Goal: Check status: Check status

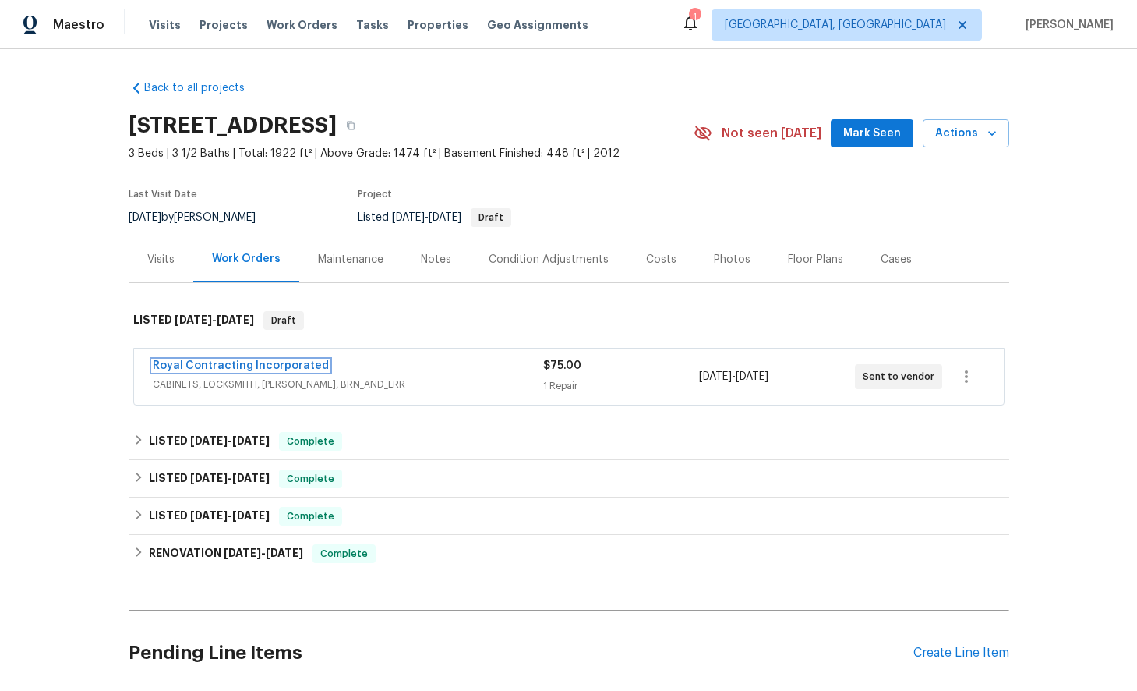
click at [253, 367] on link "Royal Contracting Incorporated" at bounding box center [241, 365] width 176 height 11
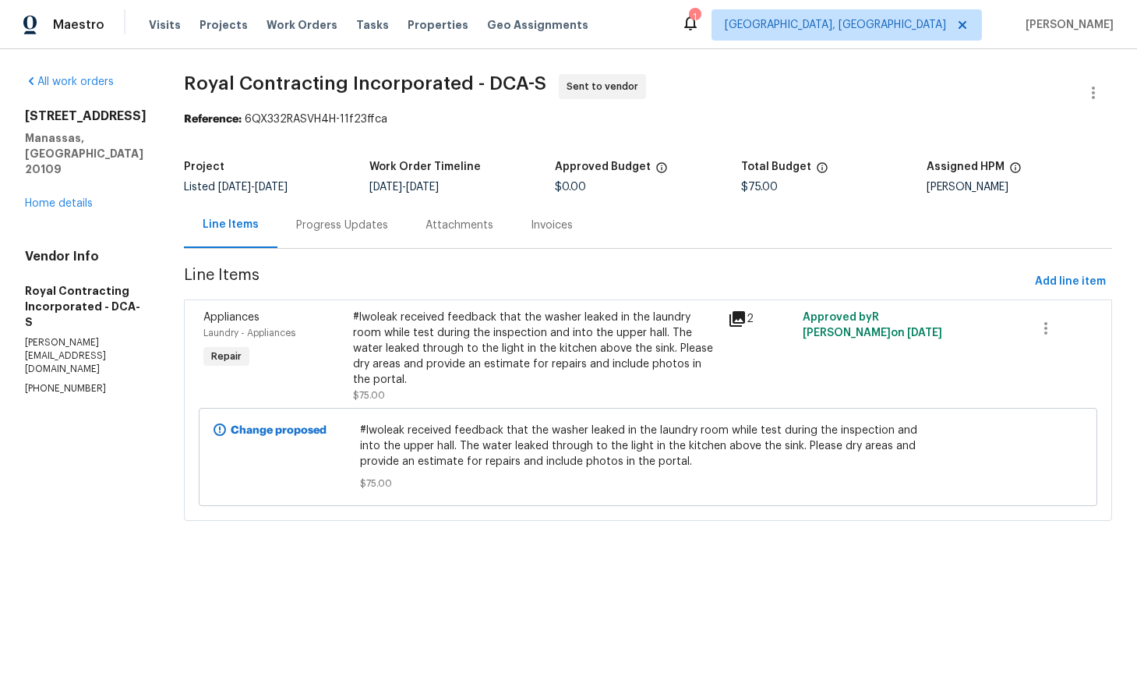
click at [368, 231] on div "Progress Updates" at bounding box center [342, 225] width 92 height 16
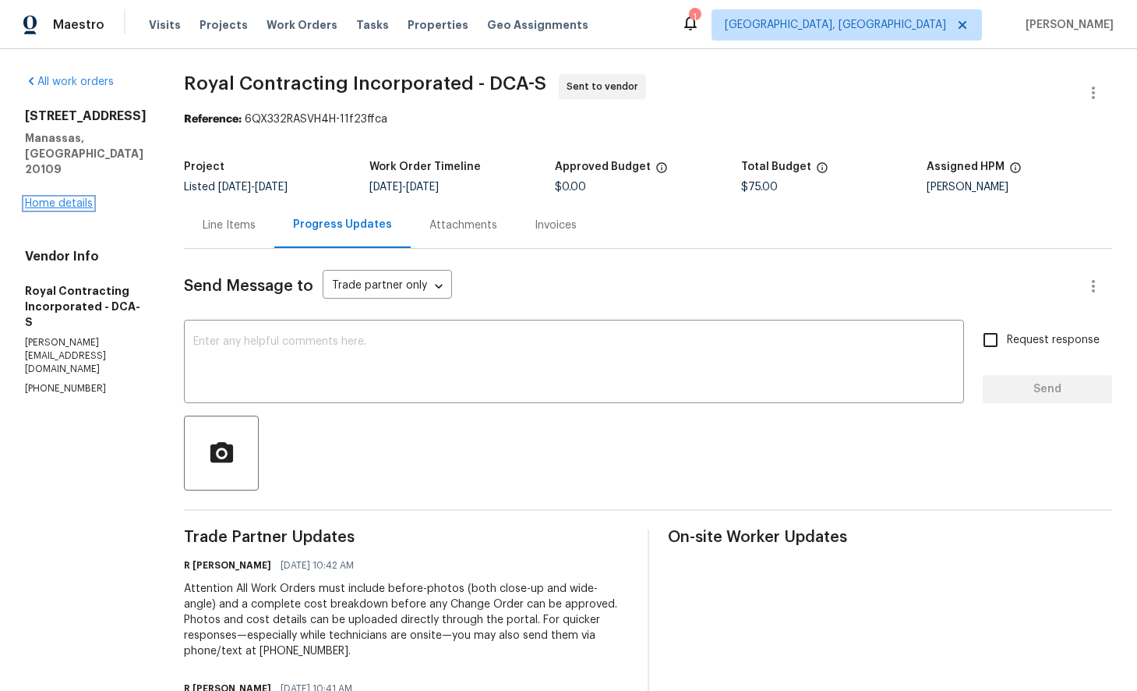
click at [69, 198] on link "Home details" at bounding box center [59, 203] width 68 height 11
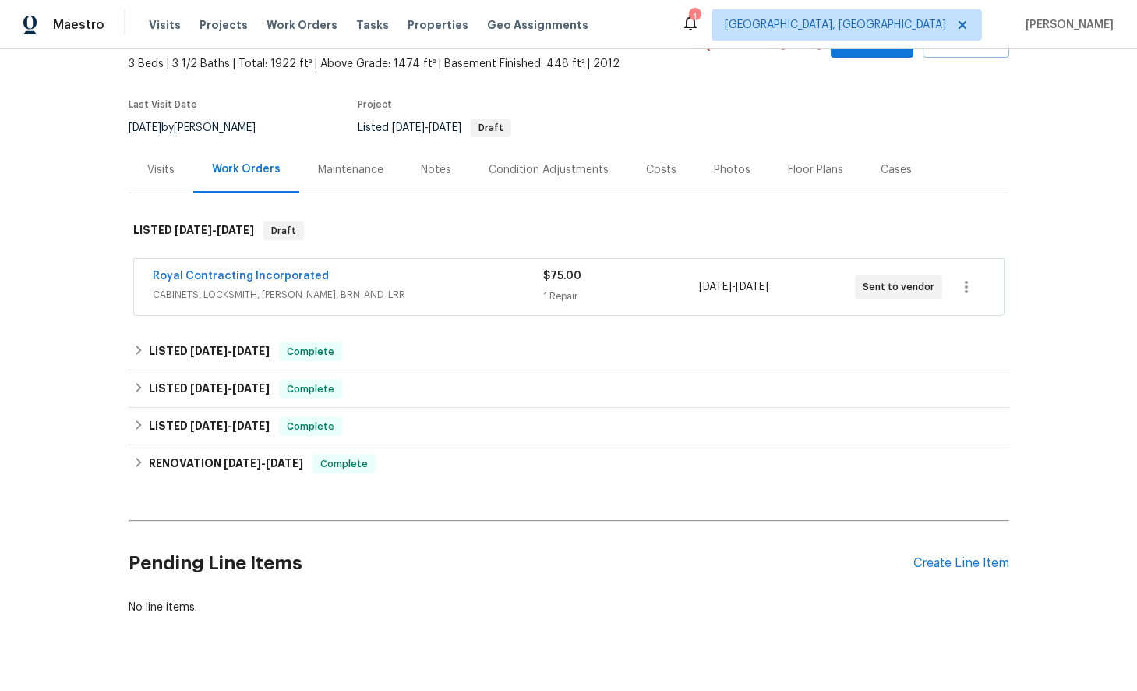
scroll to position [120, 0]
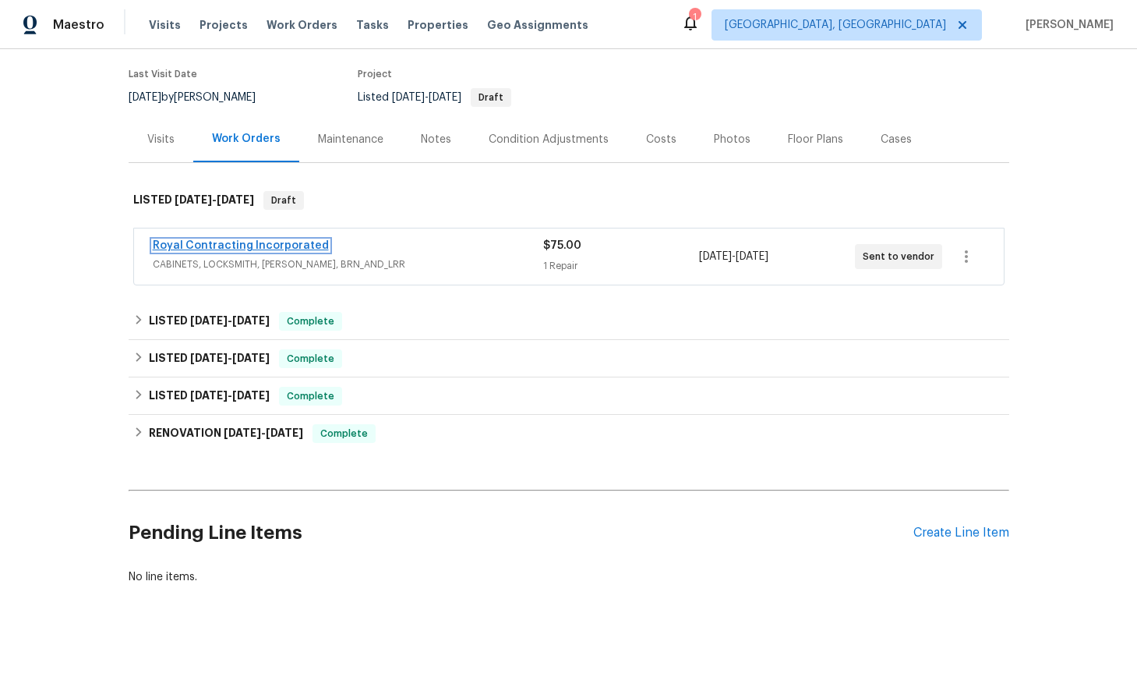
click at [300, 245] on link "Royal Contracting Incorporated" at bounding box center [241, 245] width 176 height 11
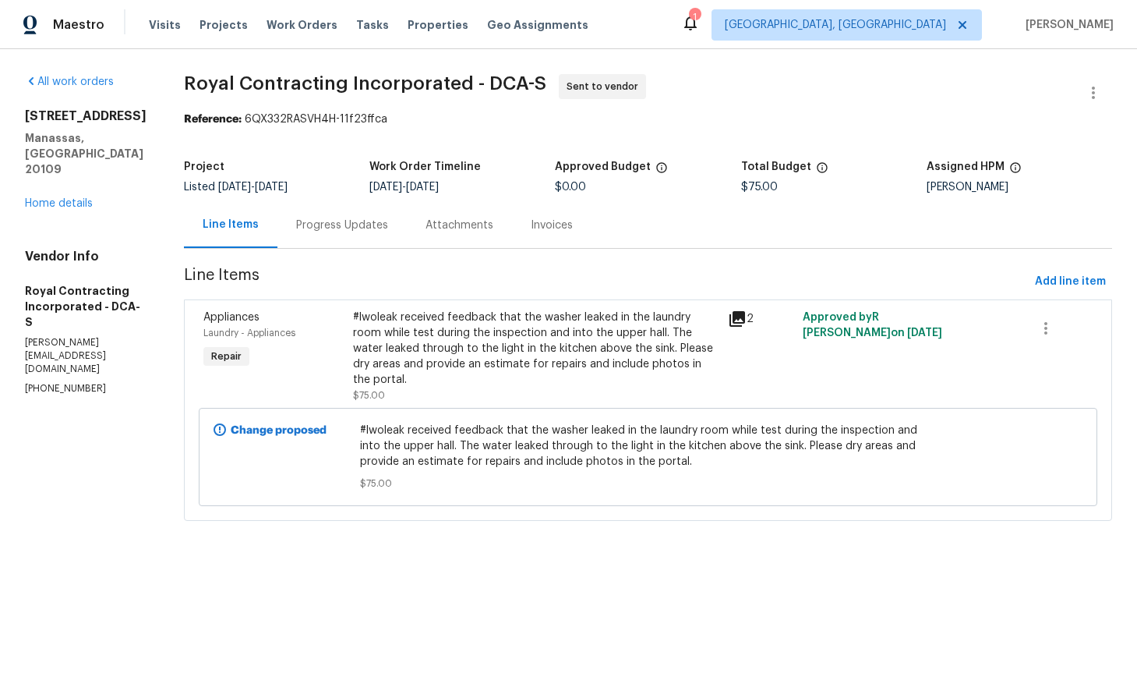
click at [747, 320] on icon at bounding box center [737, 318] width 19 height 19
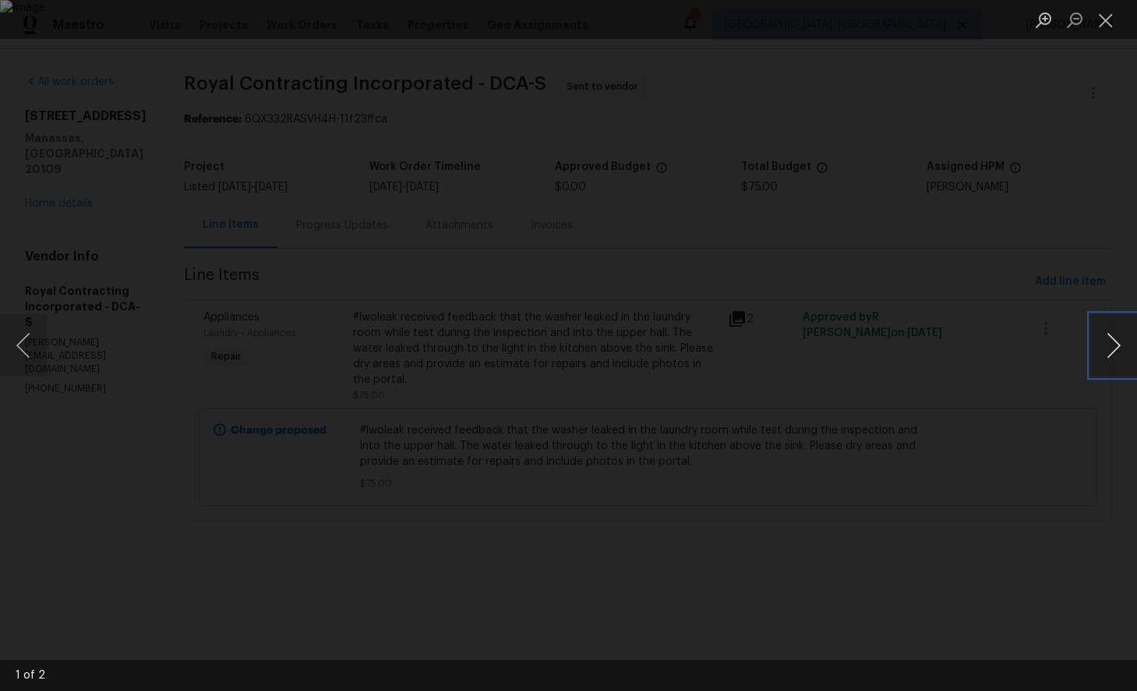
click at [1111, 344] on button "Next image" at bounding box center [1113, 345] width 47 height 62
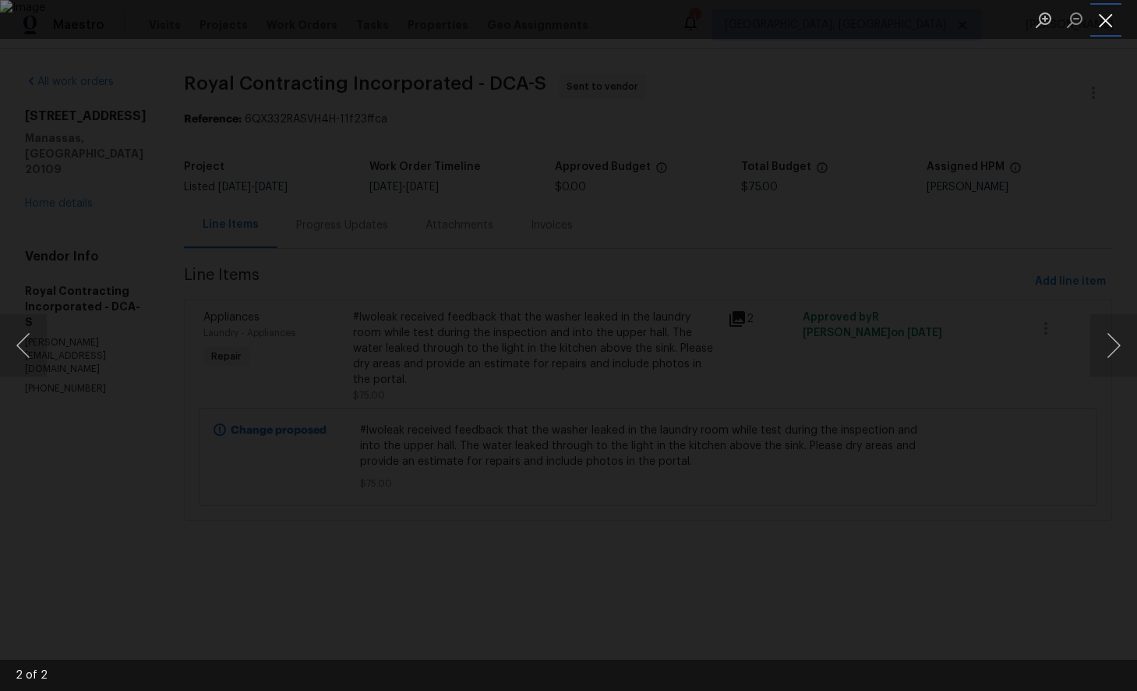
click at [1110, 24] on button "Close lightbox" at bounding box center [1105, 19] width 31 height 27
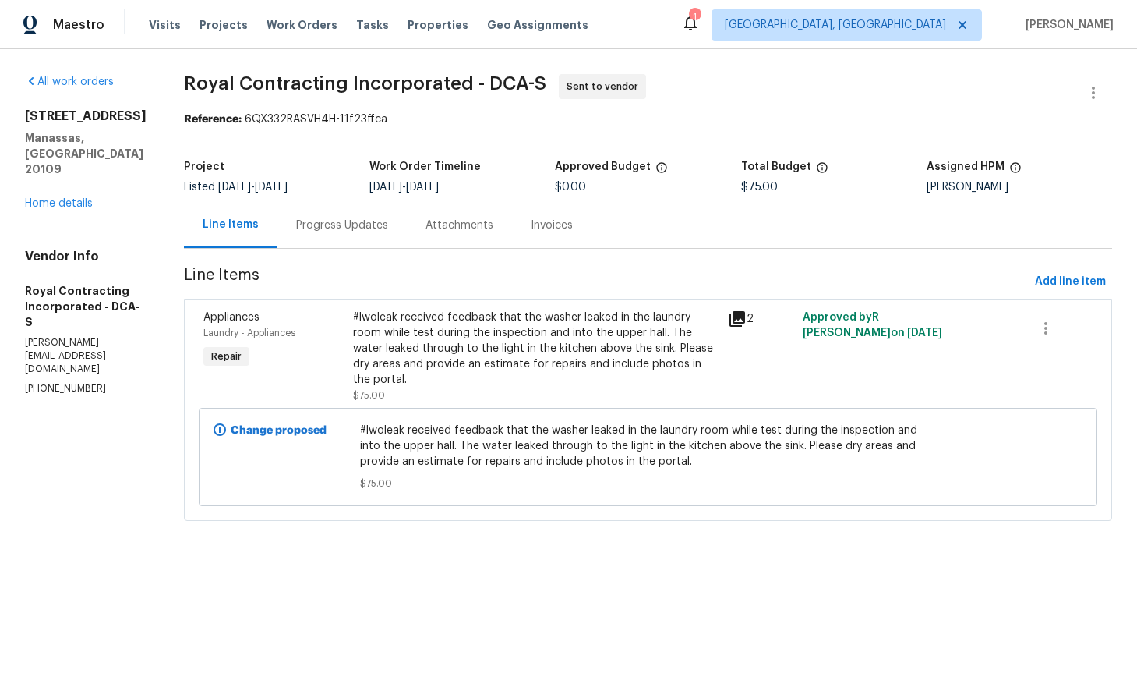
click at [366, 233] on div "Progress Updates" at bounding box center [342, 225] width 92 height 16
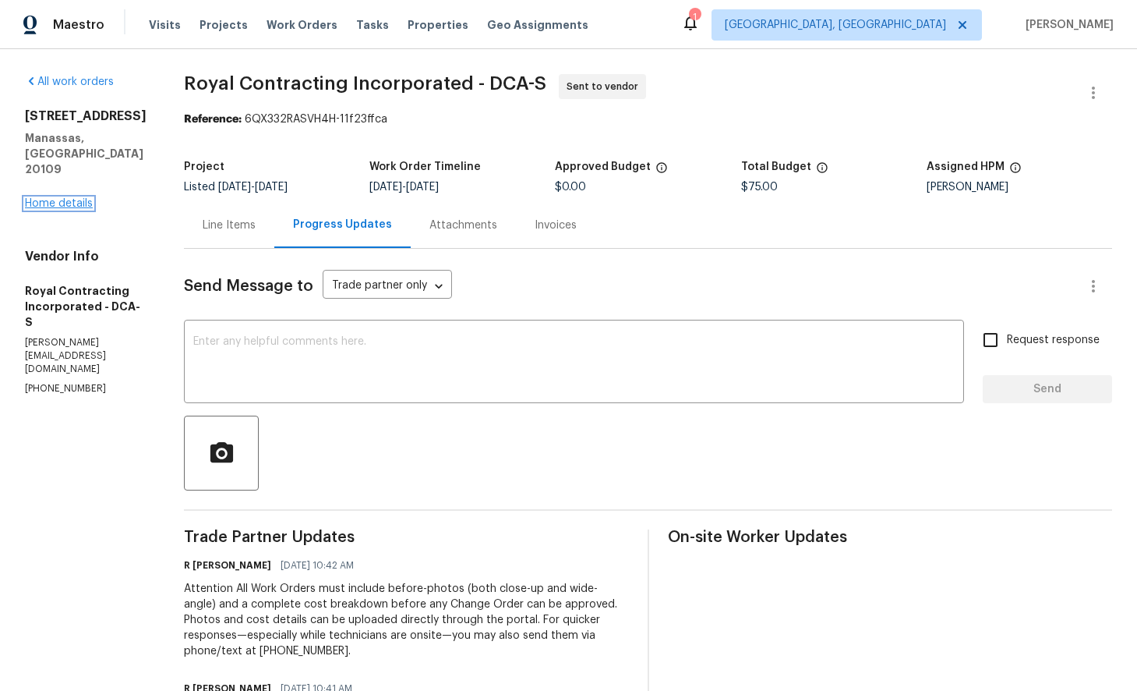
click at [80, 198] on link "Home details" at bounding box center [59, 203] width 68 height 11
